Goal: Task Accomplishment & Management: Use online tool/utility

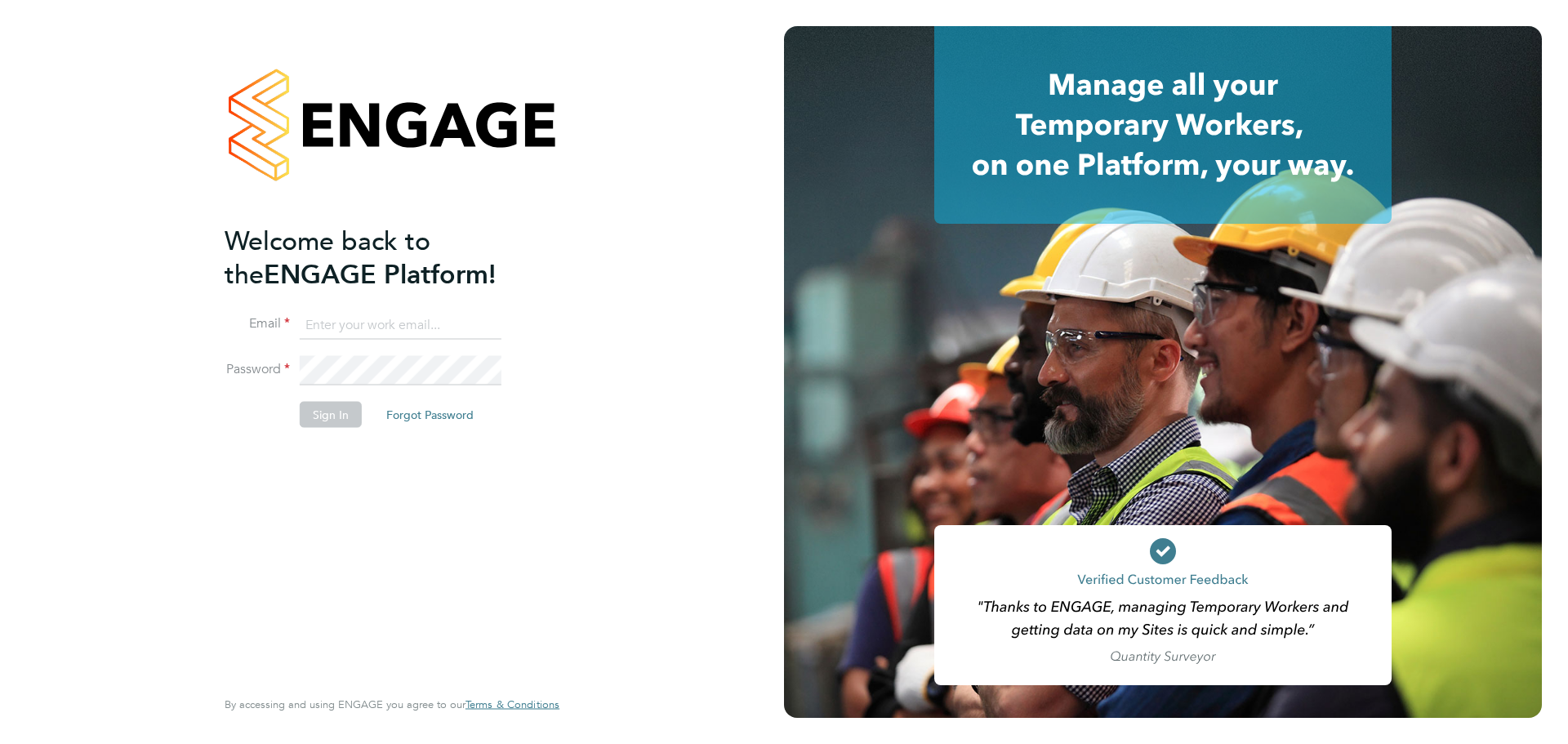
type input "lorraine.smith@wates.co.uk"
click at [341, 421] on button "Sign In" at bounding box center [331, 415] width 63 height 27
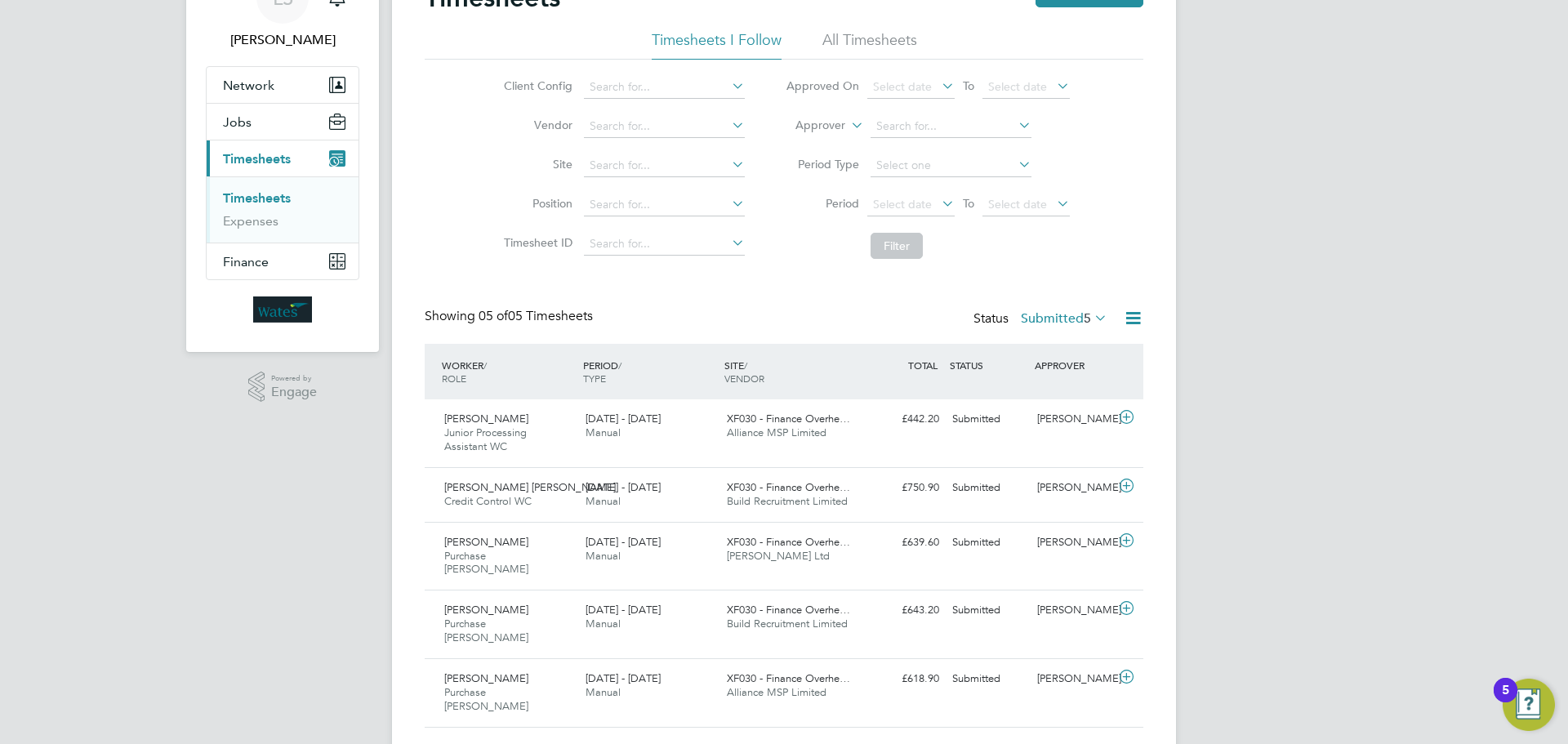
scroll to position [92, 0]
click at [1128, 421] on icon at bounding box center [1127, 417] width 21 height 13
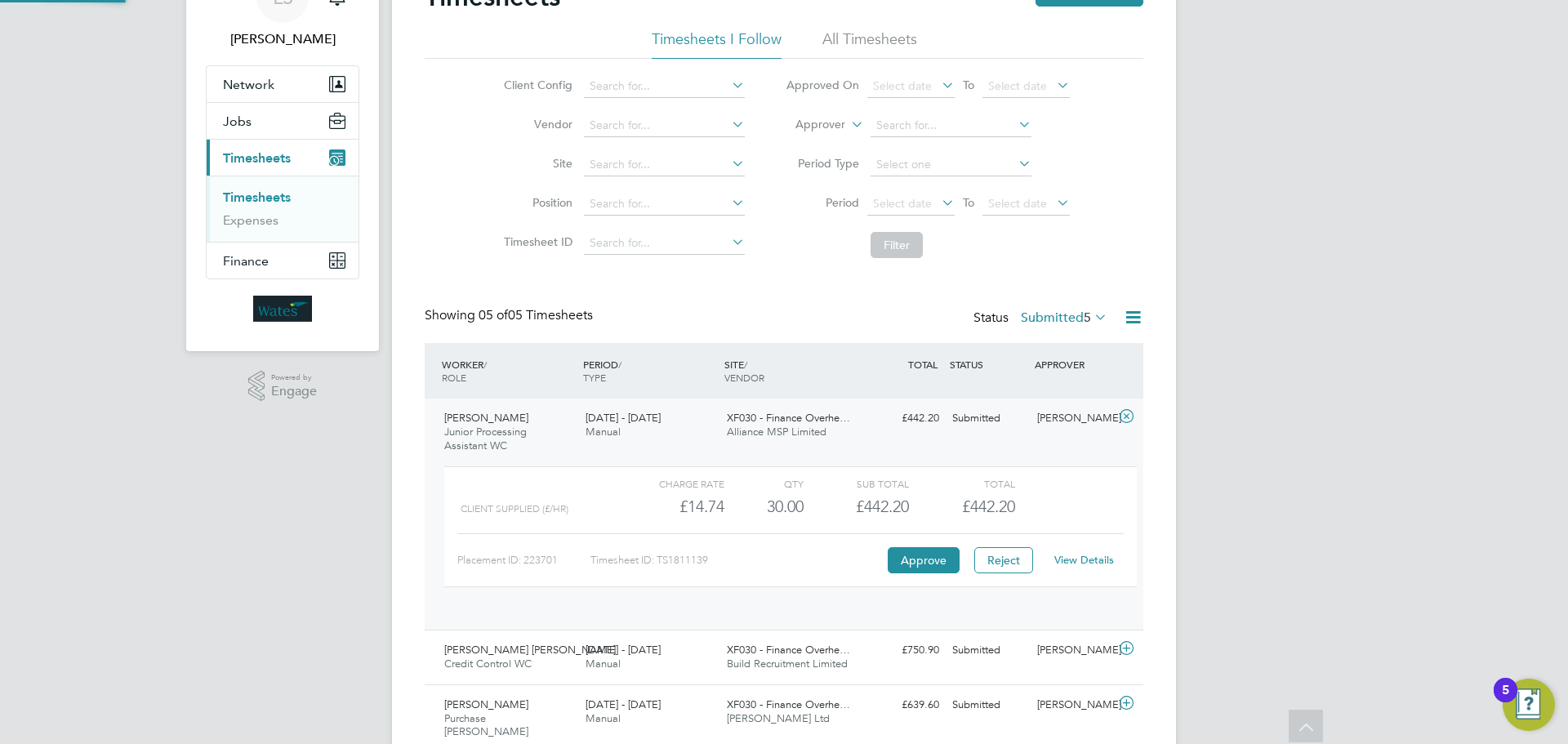
scroll to position [27, 159]
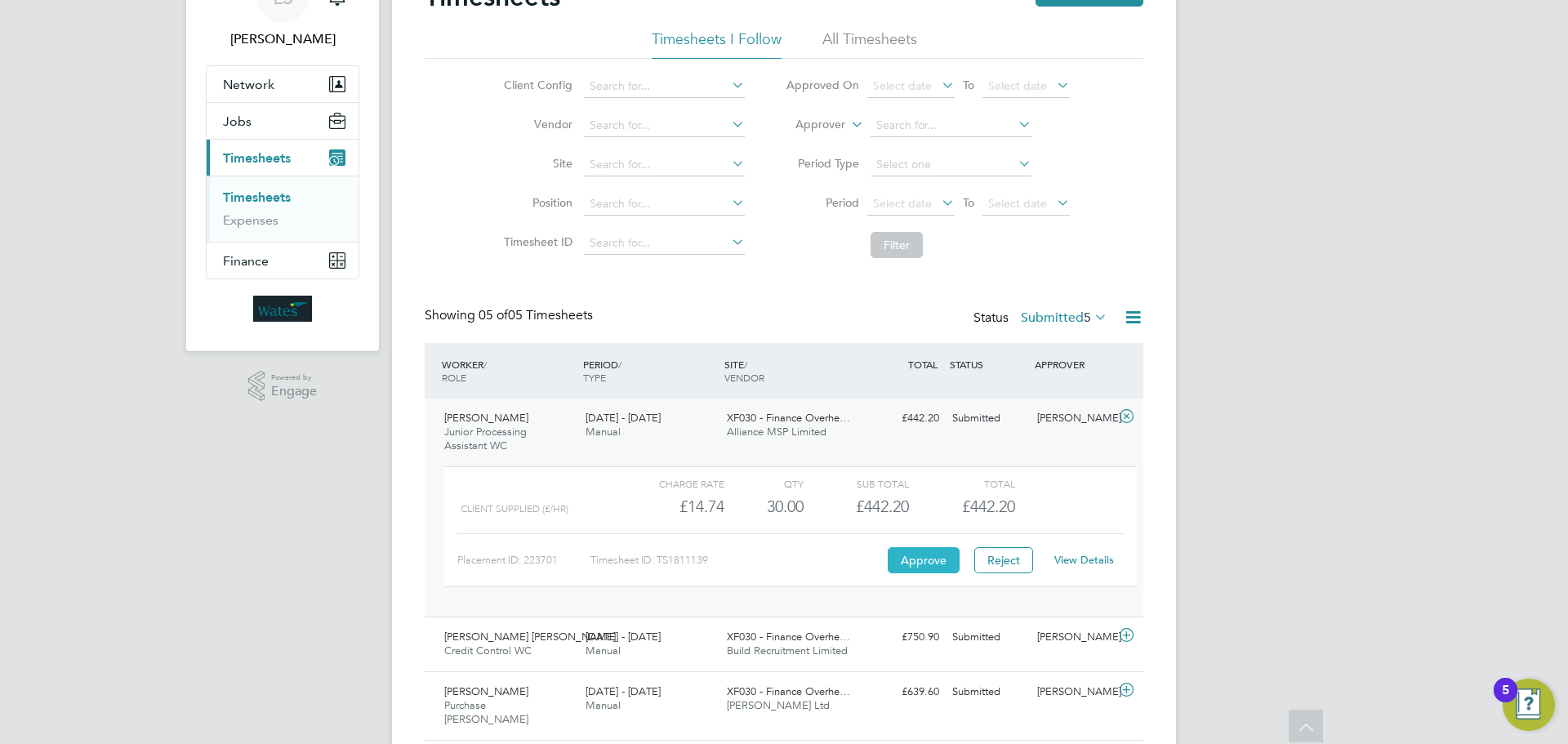
click at [912, 570] on button "Approve" at bounding box center [924, 561] width 72 height 27
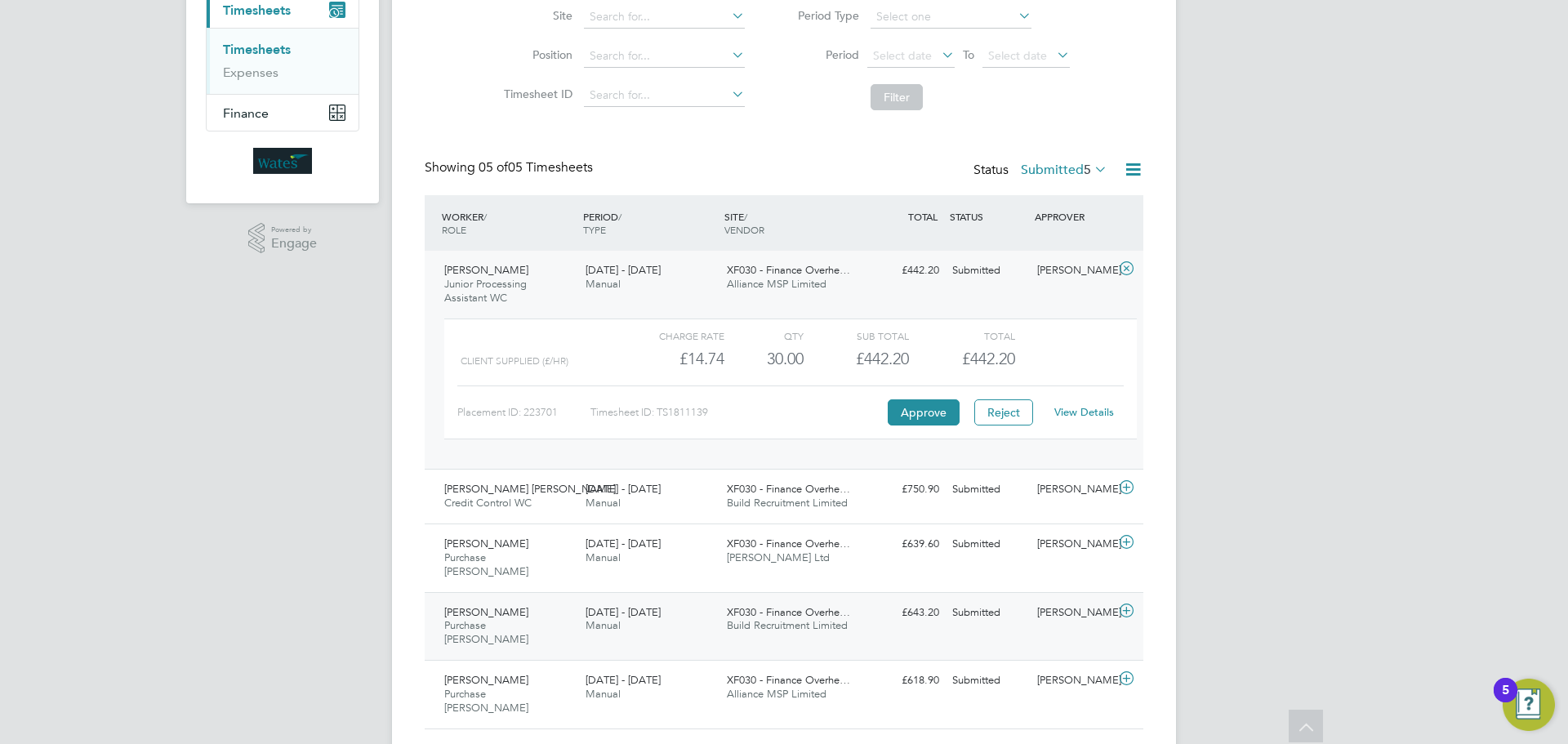
scroll to position [242, 0]
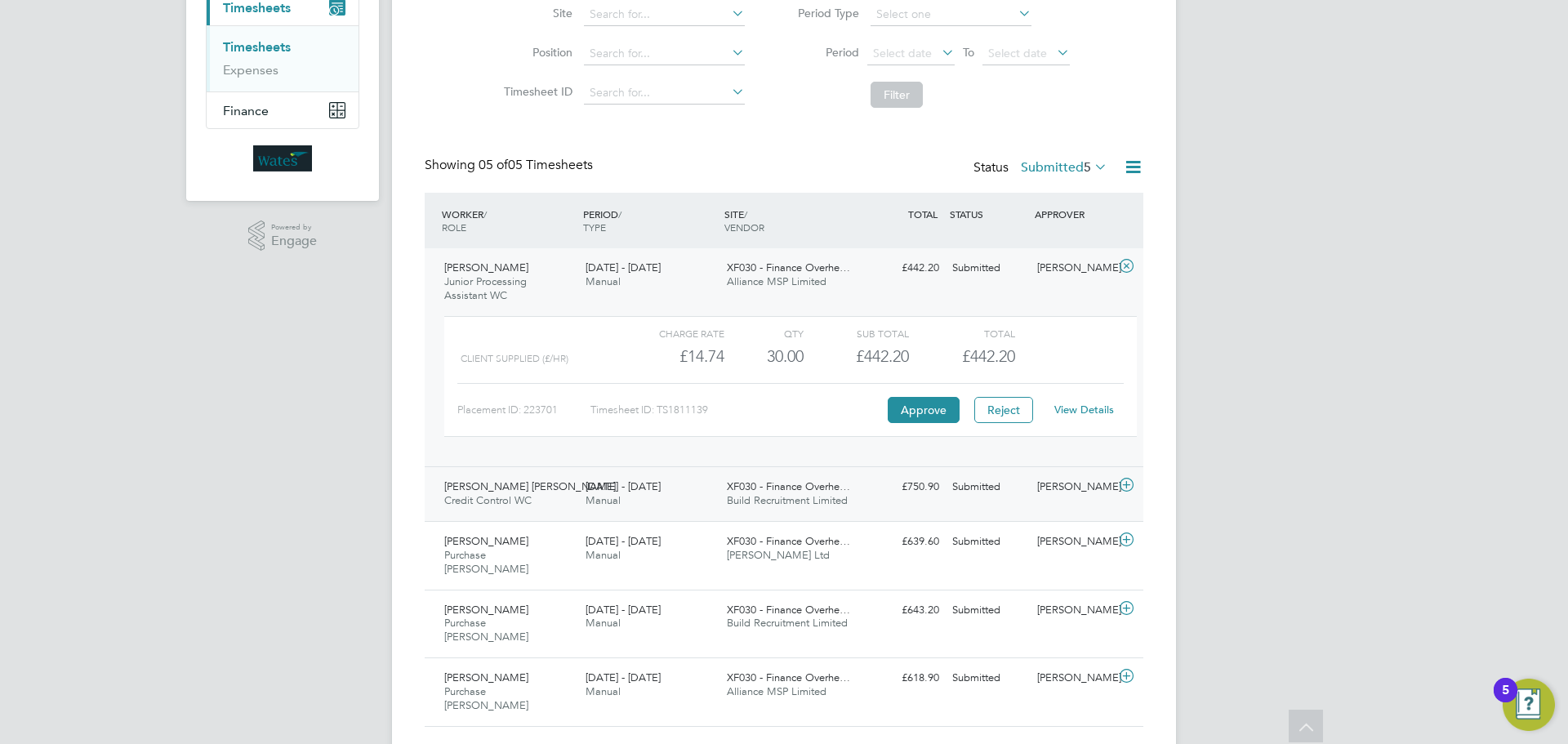
click at [1123, 486] on icon at bounding box center [1127, 485] width 21 height 13
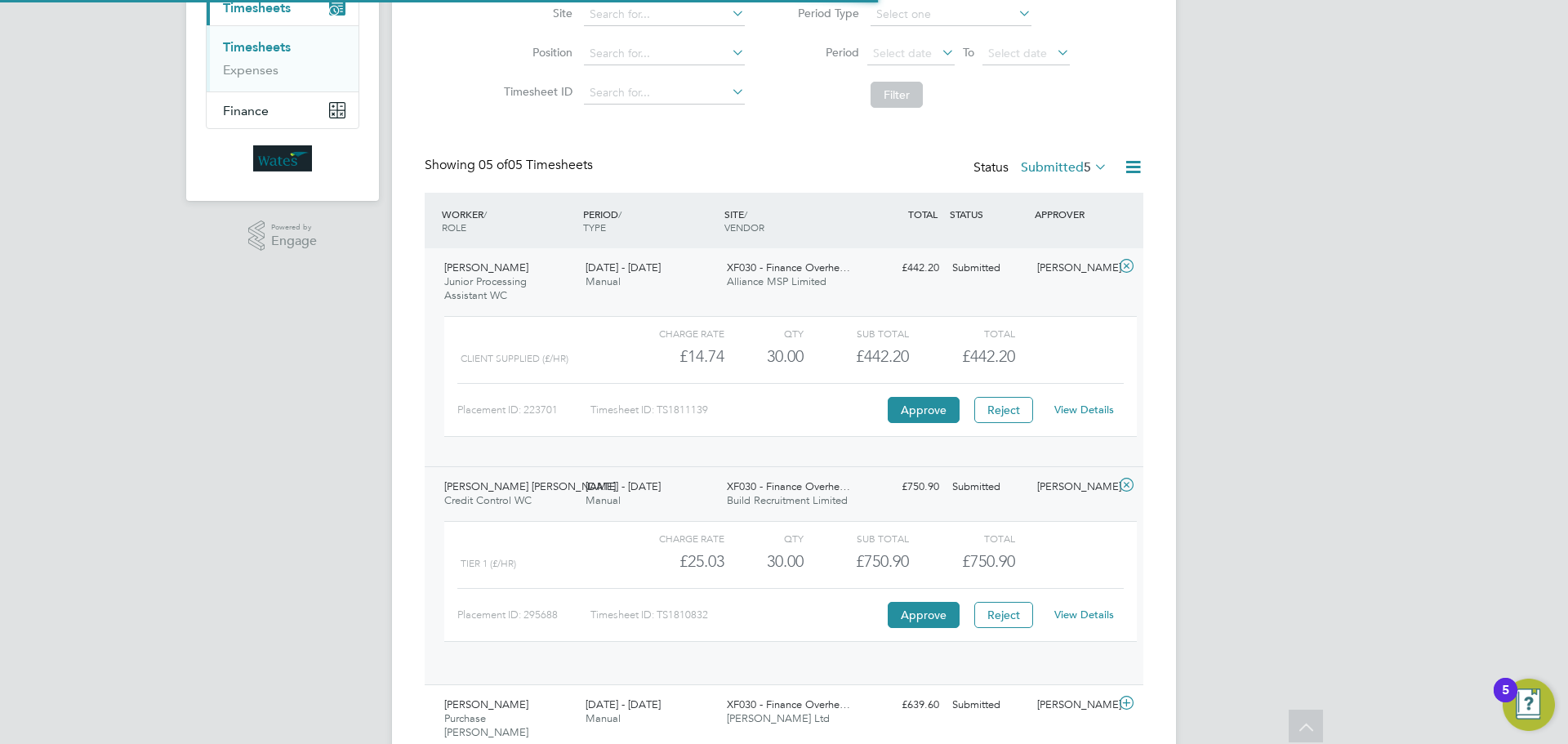
scroll to position [27, 159]
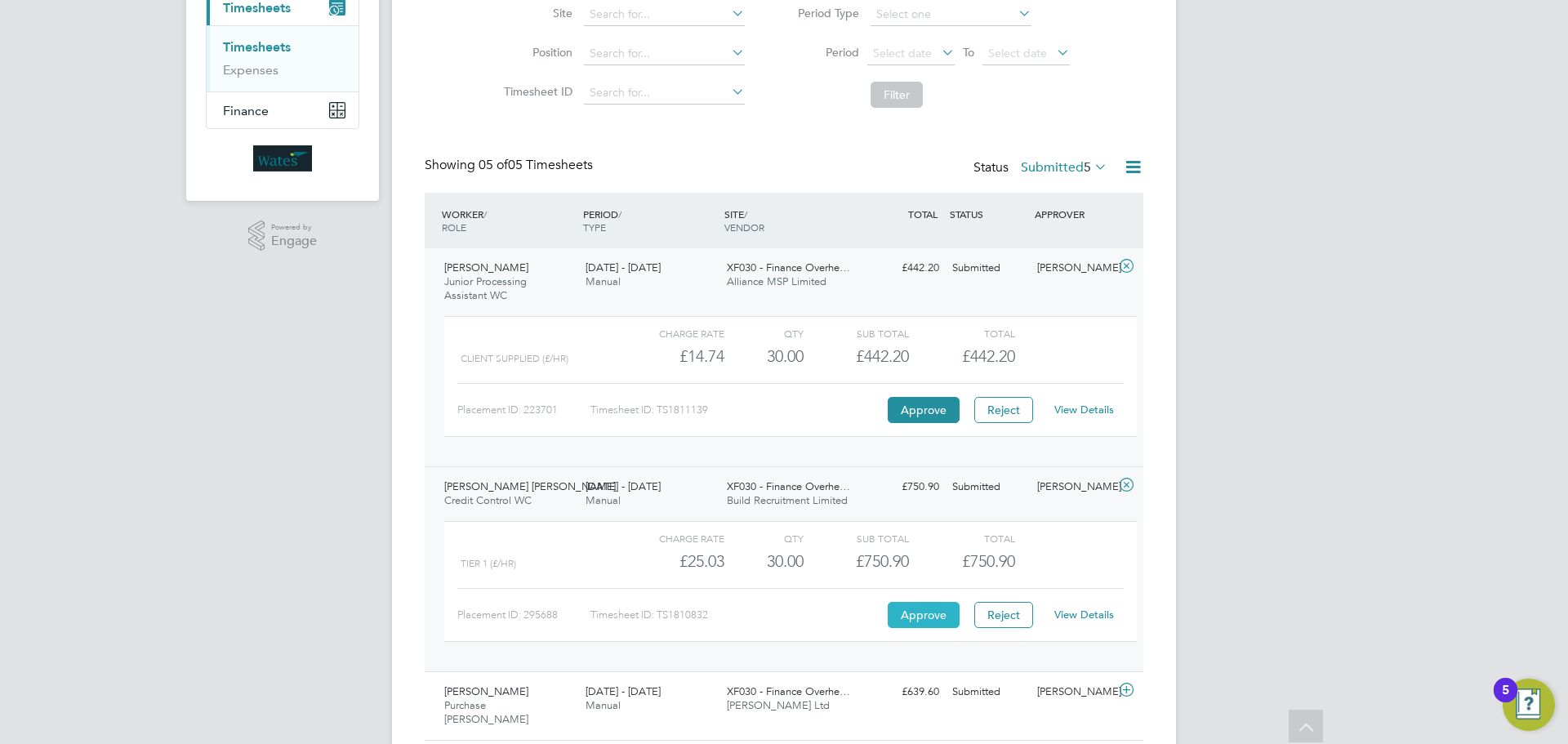
click at [926, 613] on button "Approve" at bounding box center [924, 615] width 72 height 27
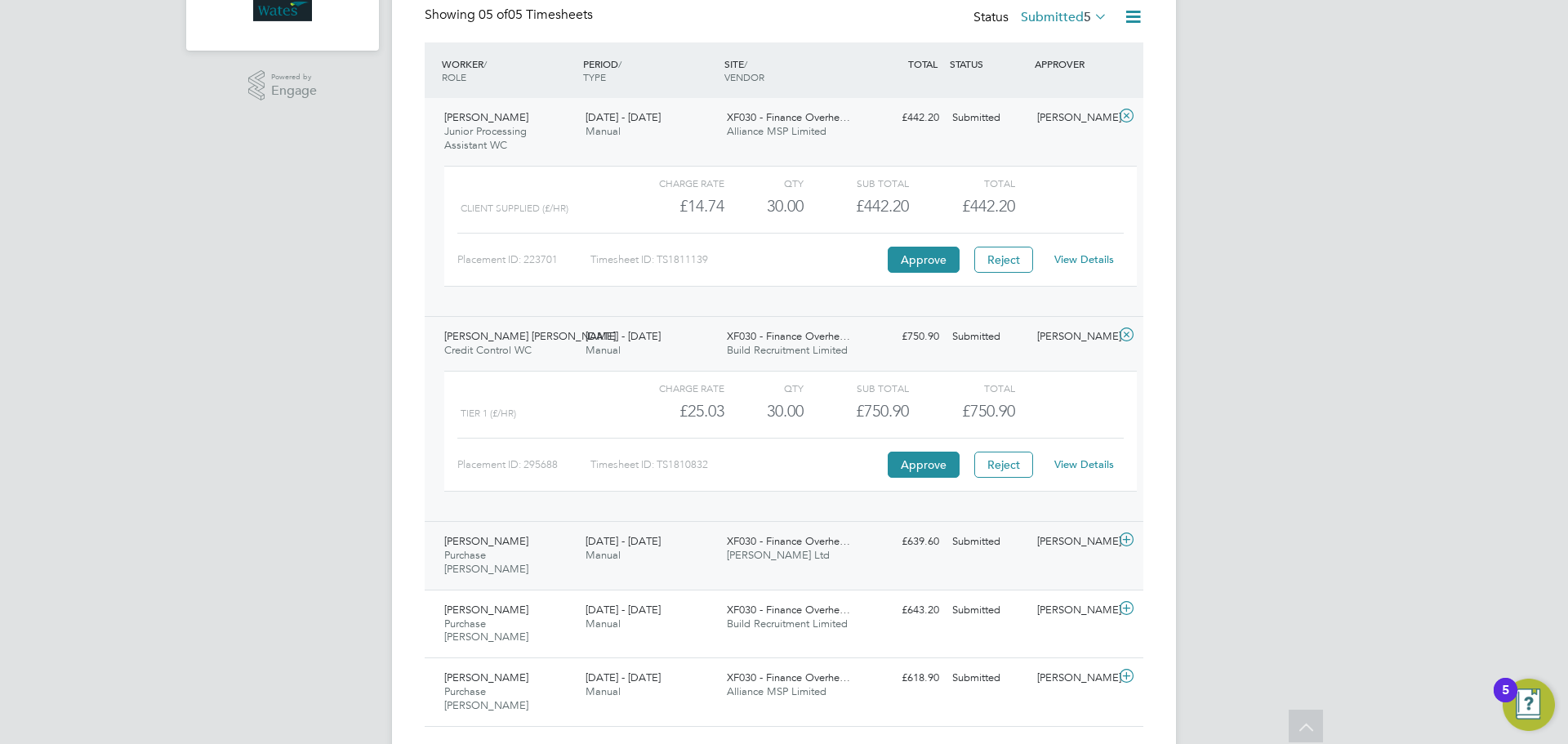
click at [1129, 544] on icon at bounding box center [1127, 540] width 21 height 13
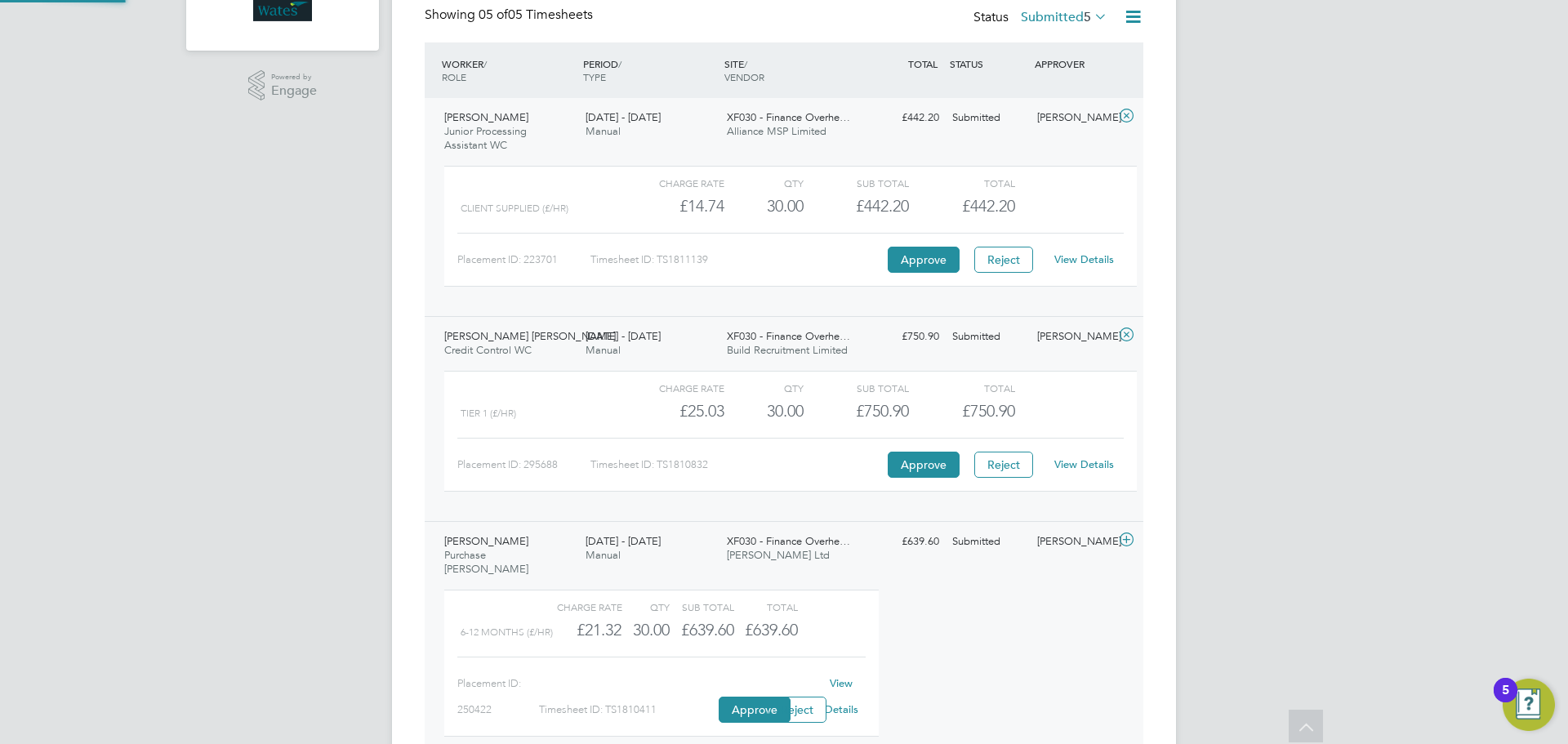
scroll to position [27, 159]
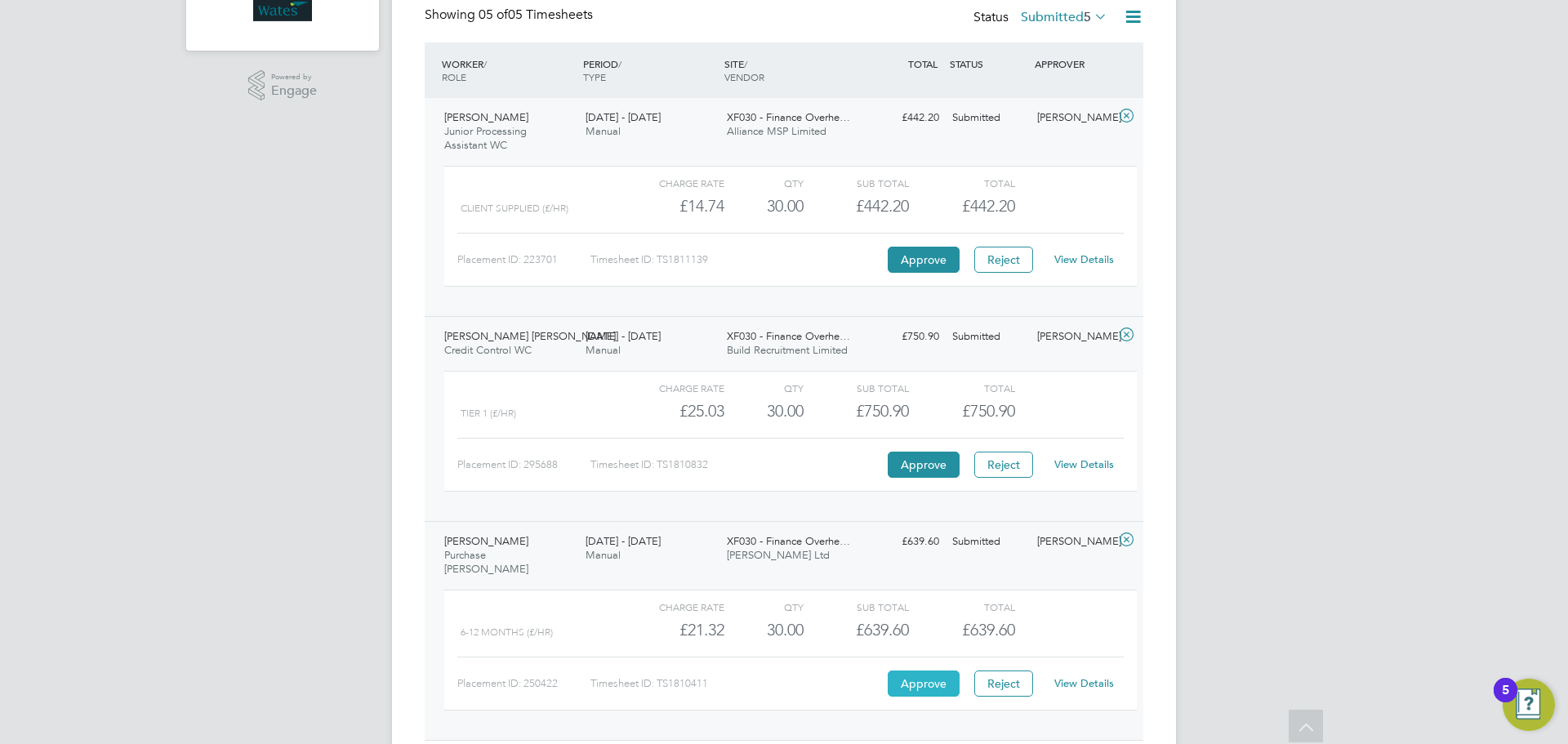
click at [937, 675] on button "Approve" at bounding box center [924, 684] width 72 height 27
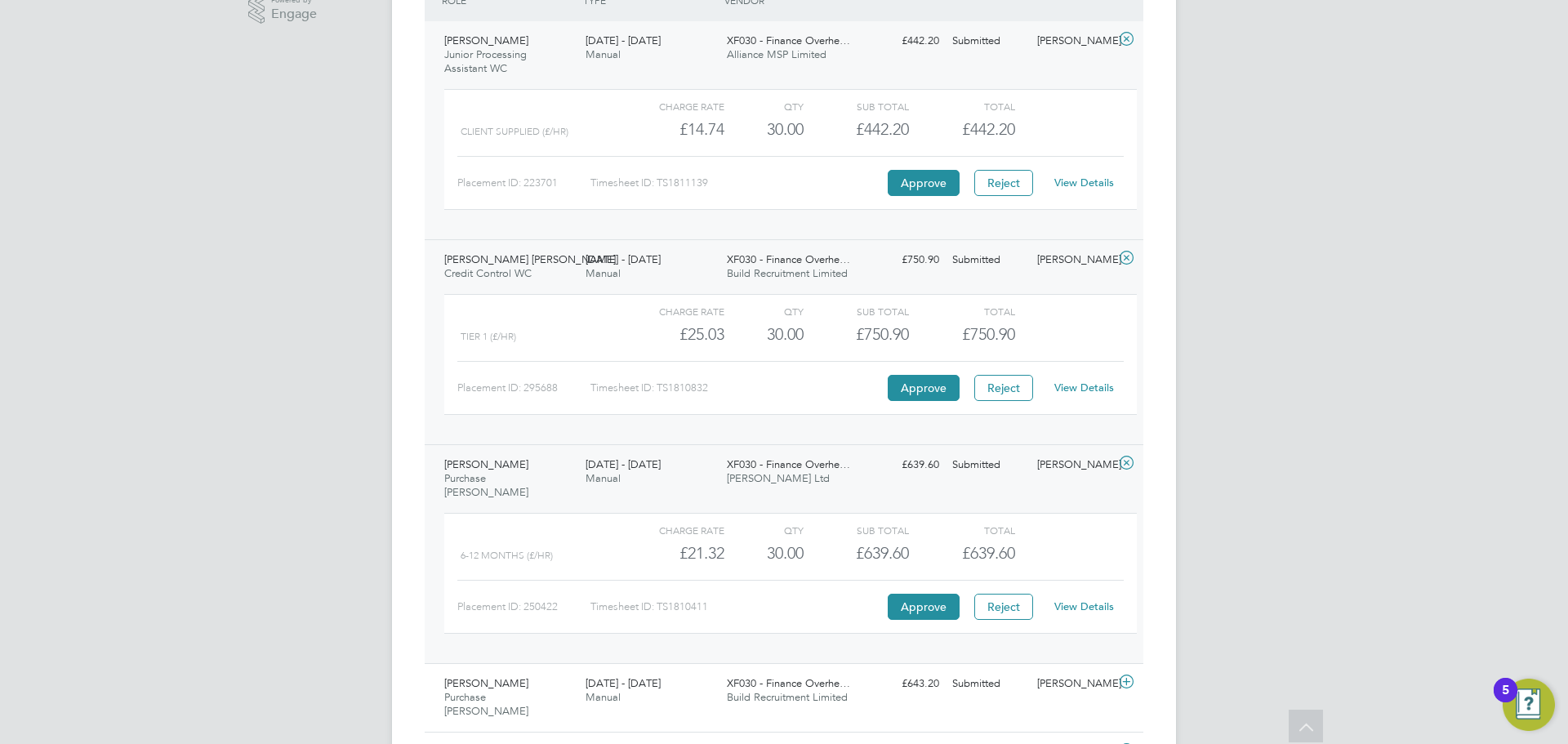
scroll to position [543, 0]
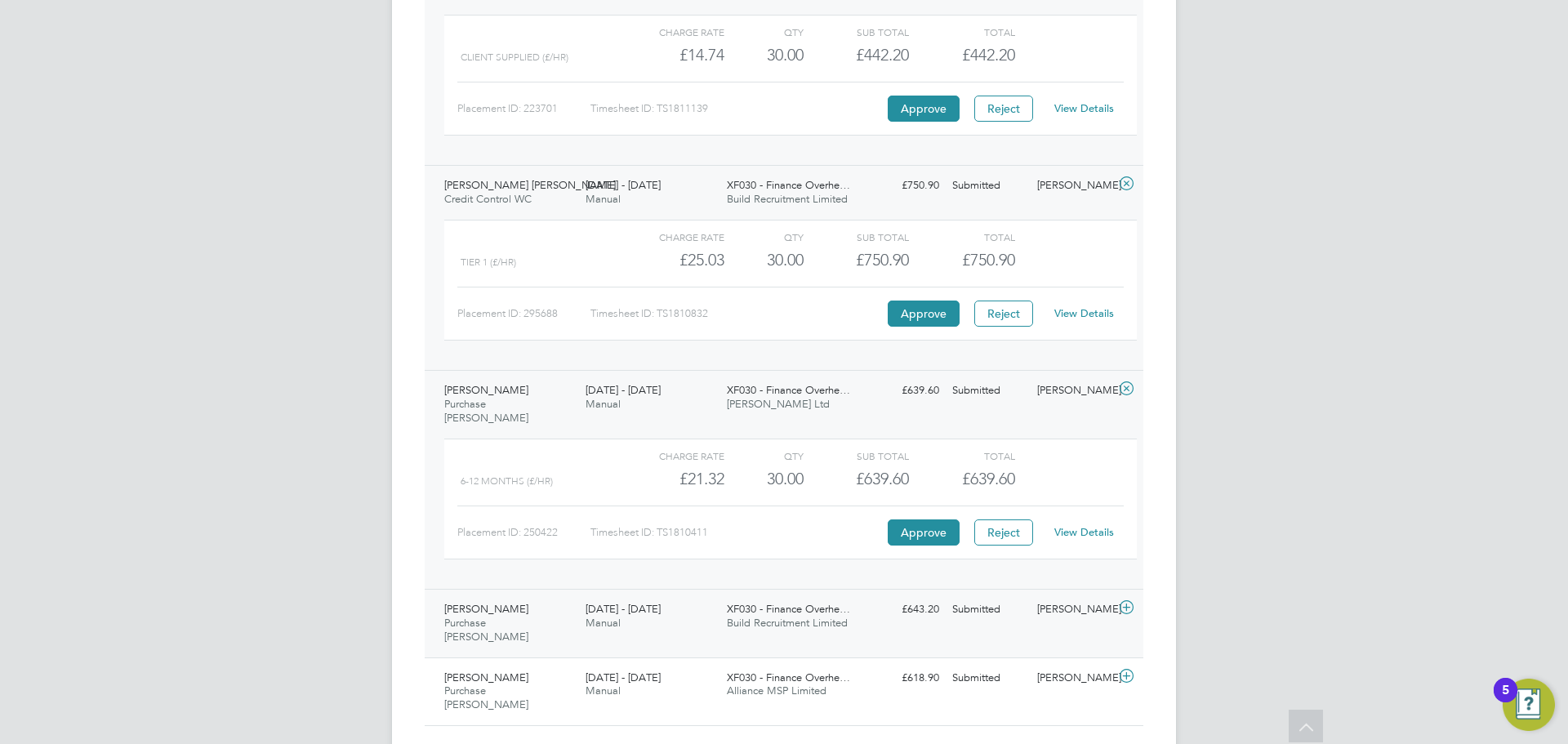
click at [1126, 602] on icon at bounding box center [1127, 608] width 21 height 13
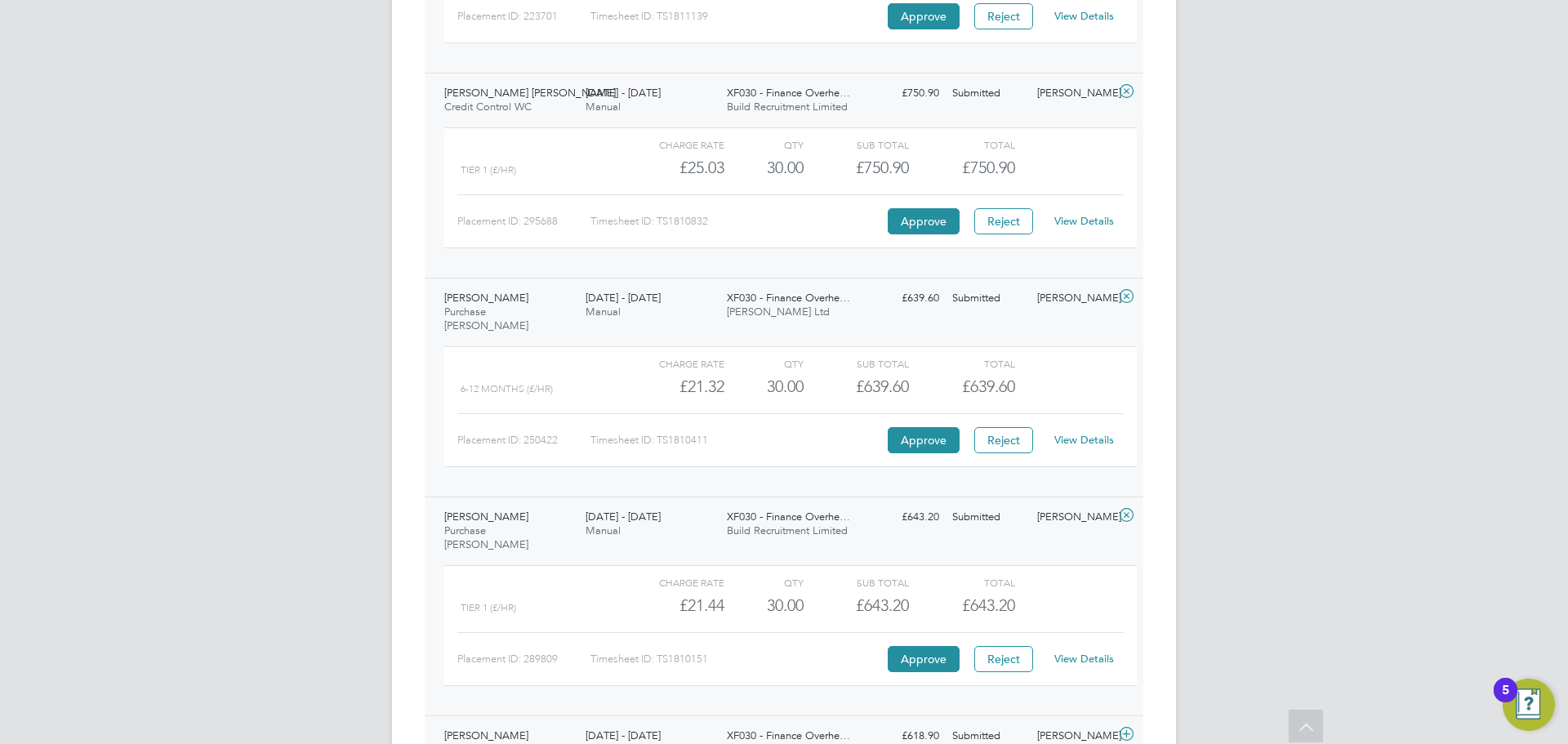
scroll to position [694, 0]
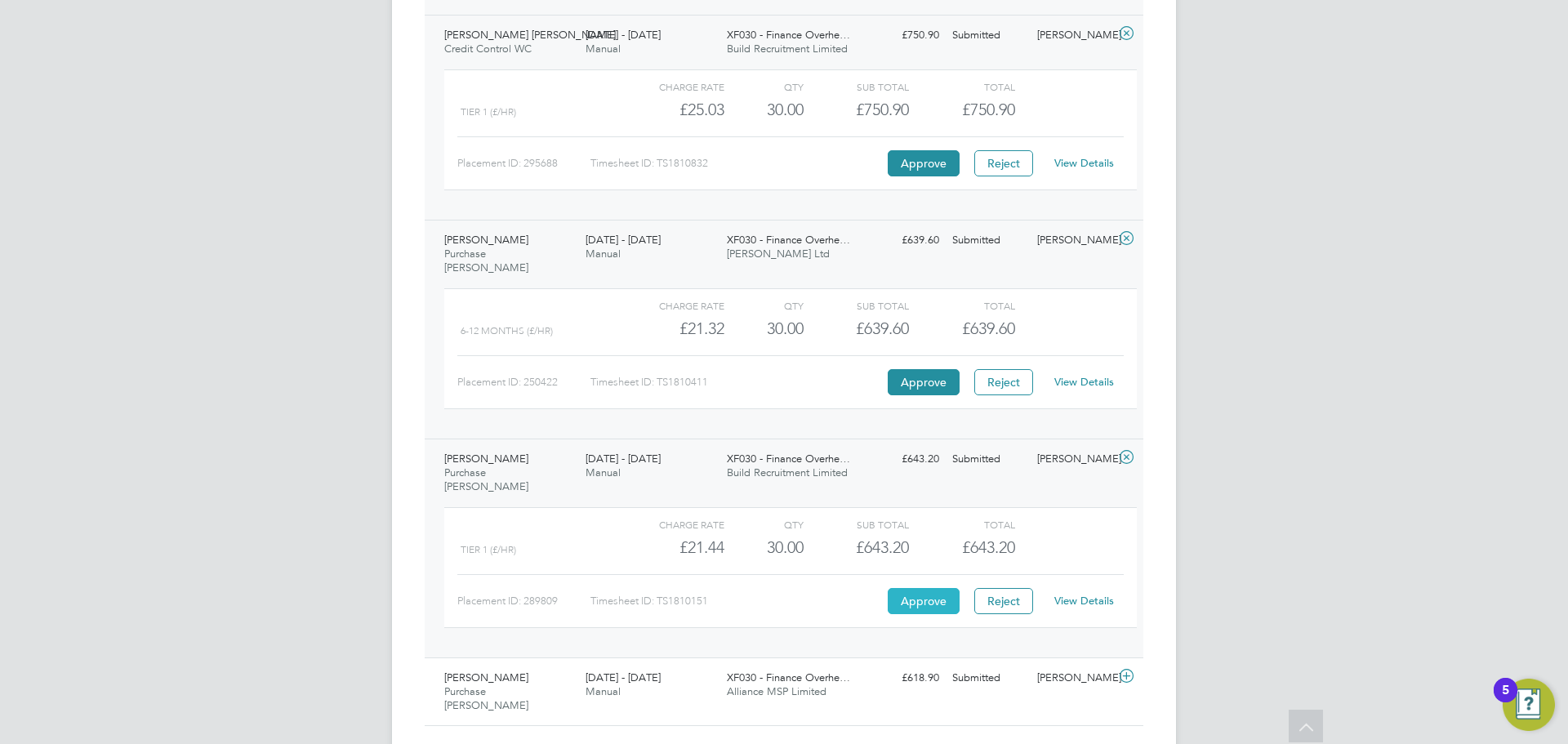
click at [905, 589] on button "Approve" at bounding box center [924, 602] width 72 height 27
click at [1129, 670] on icon at bounding box center [1127, 677] width 21 height 13
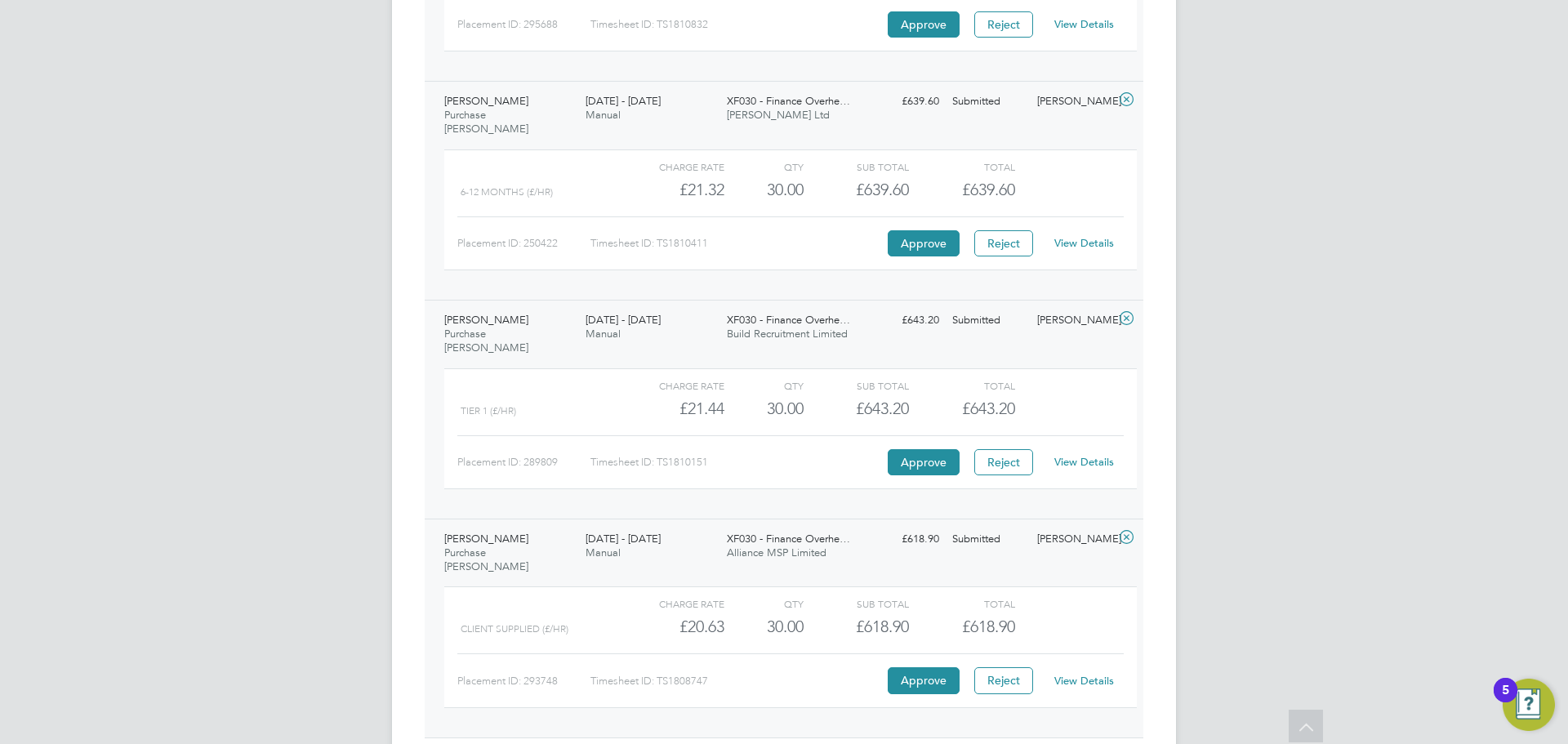
scroll to position [844, 0]
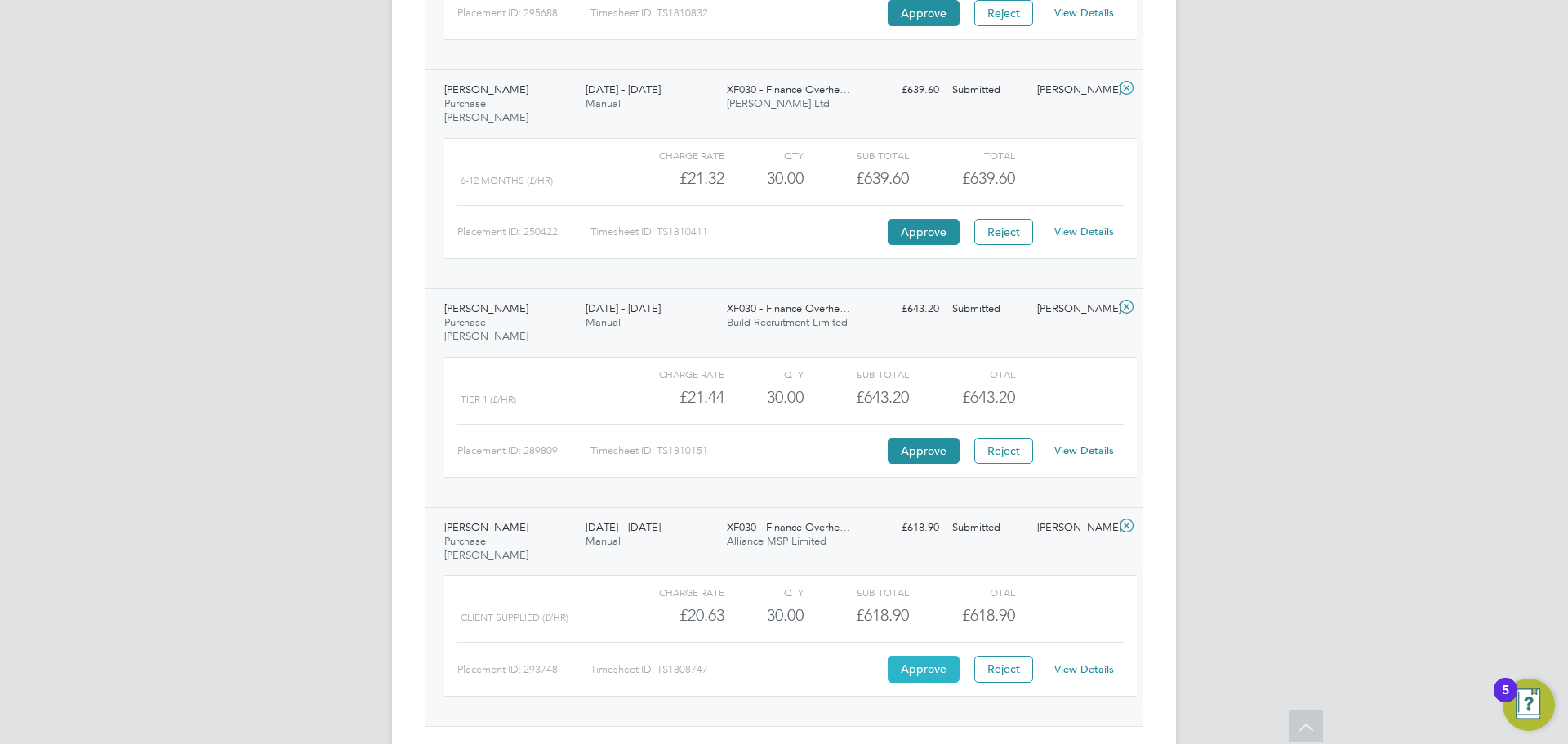
click at [904, 656] on button "Approve" at bounding box center [924, 669] width 72 height 27
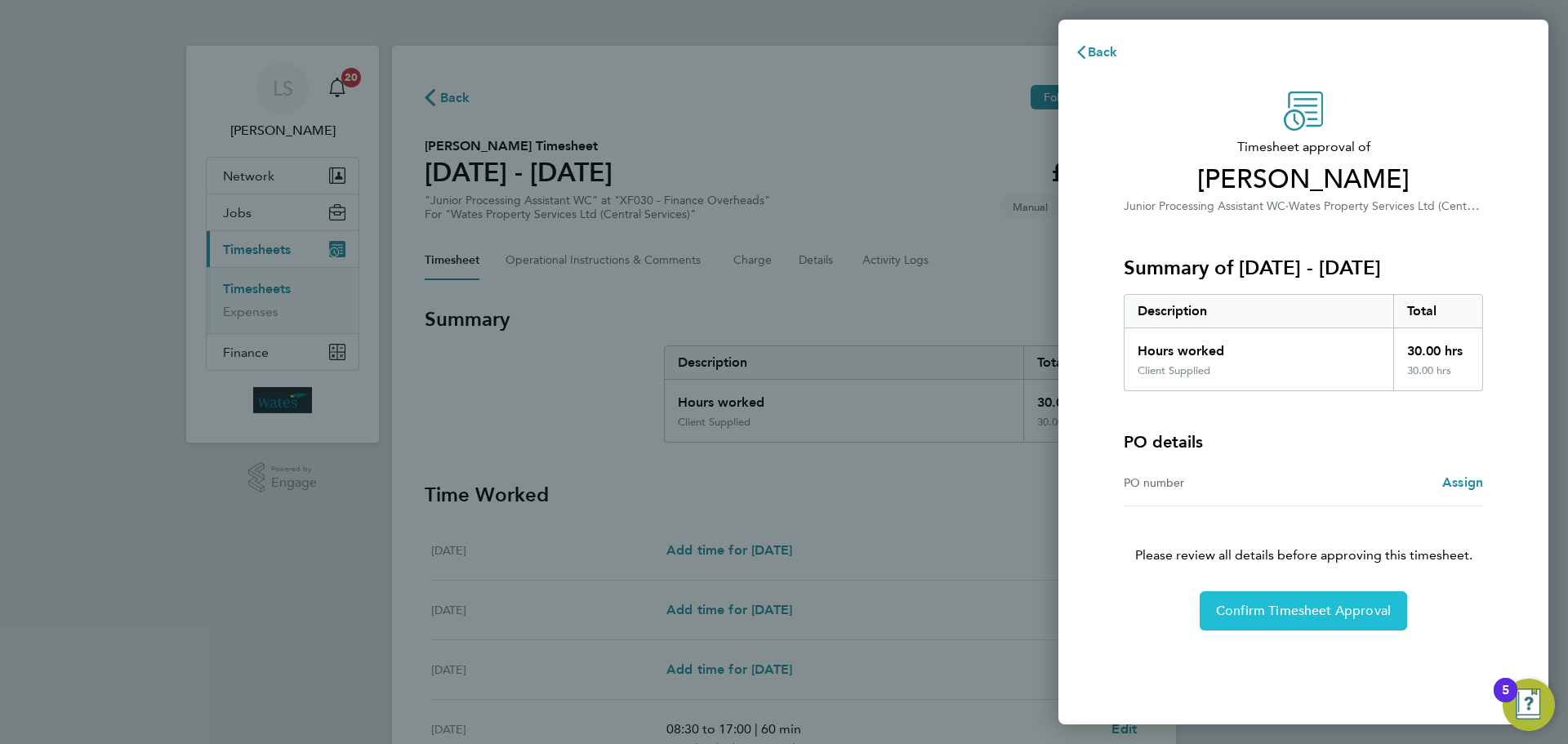
click at [1218, 608] on span "Confirm Timesheet Approval" at bounding box center [1304, 610] width 174 height 16
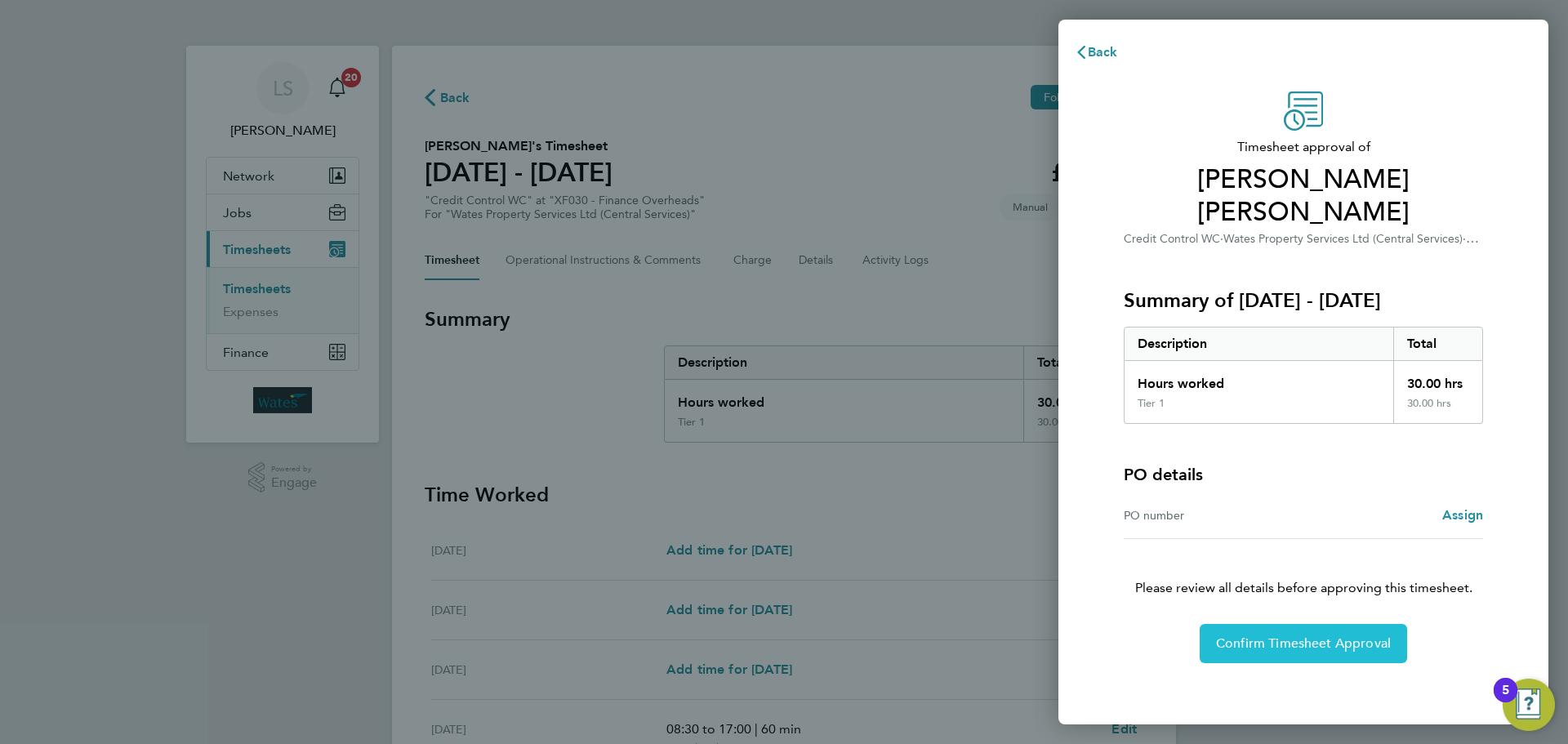
click at [1247, 636] on span "Confirm Timesheet Approval" at bounding box center [1304, 644] width 174 height 16
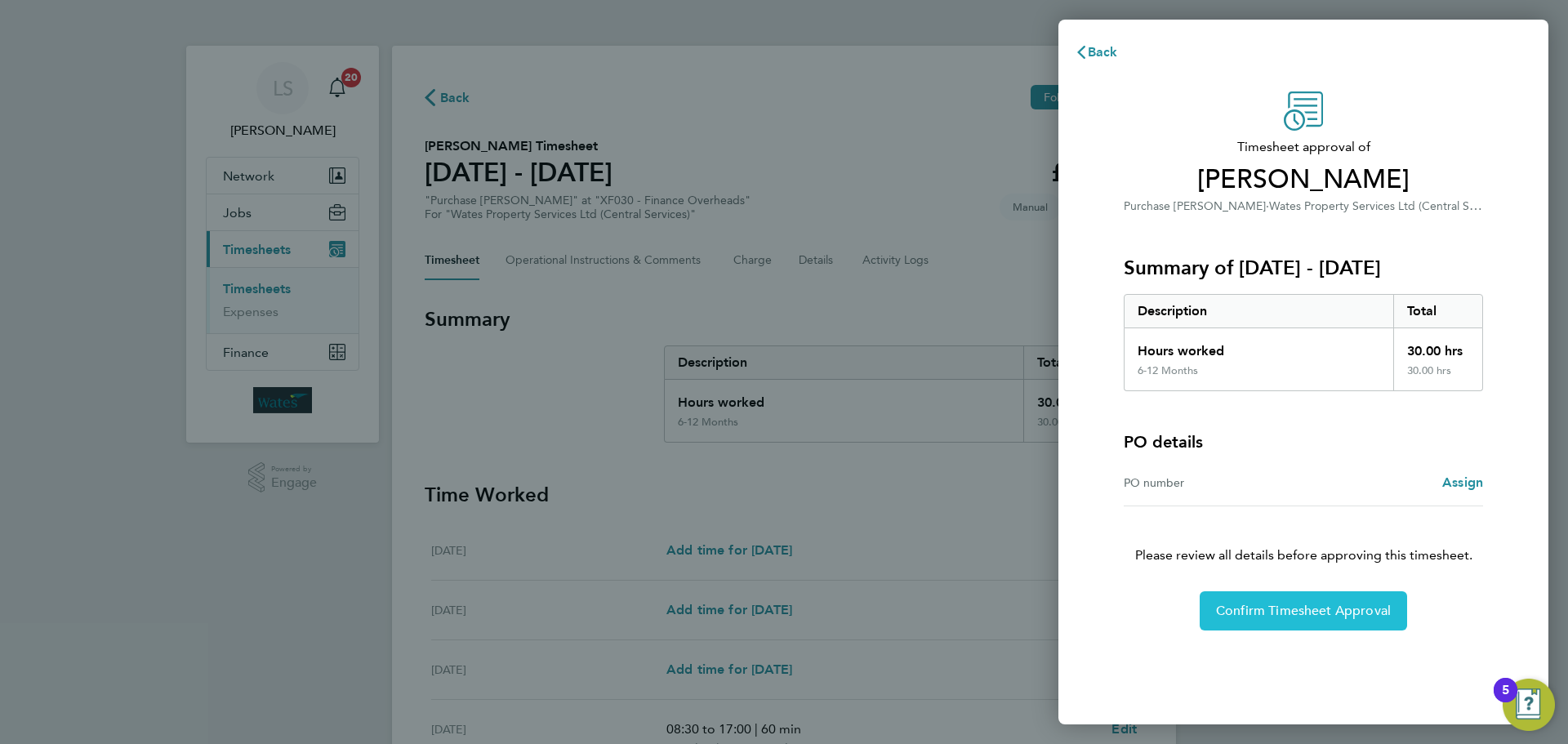
click at [1347, 615] on span "Confirm Timesheet Approval" at bounding box center [1304, 610] width 174 height 16
click at [1283, 613] on span "Confirm Timesheet Approval" at bounding box center [1304, 610] width 174 height 16
click at [1295, 607] on span "Confirm Timesheet Approval" at bounding box center [1304, 610] width 174 height 16
